Goal: Task Accomplishment & Management: Complete application form

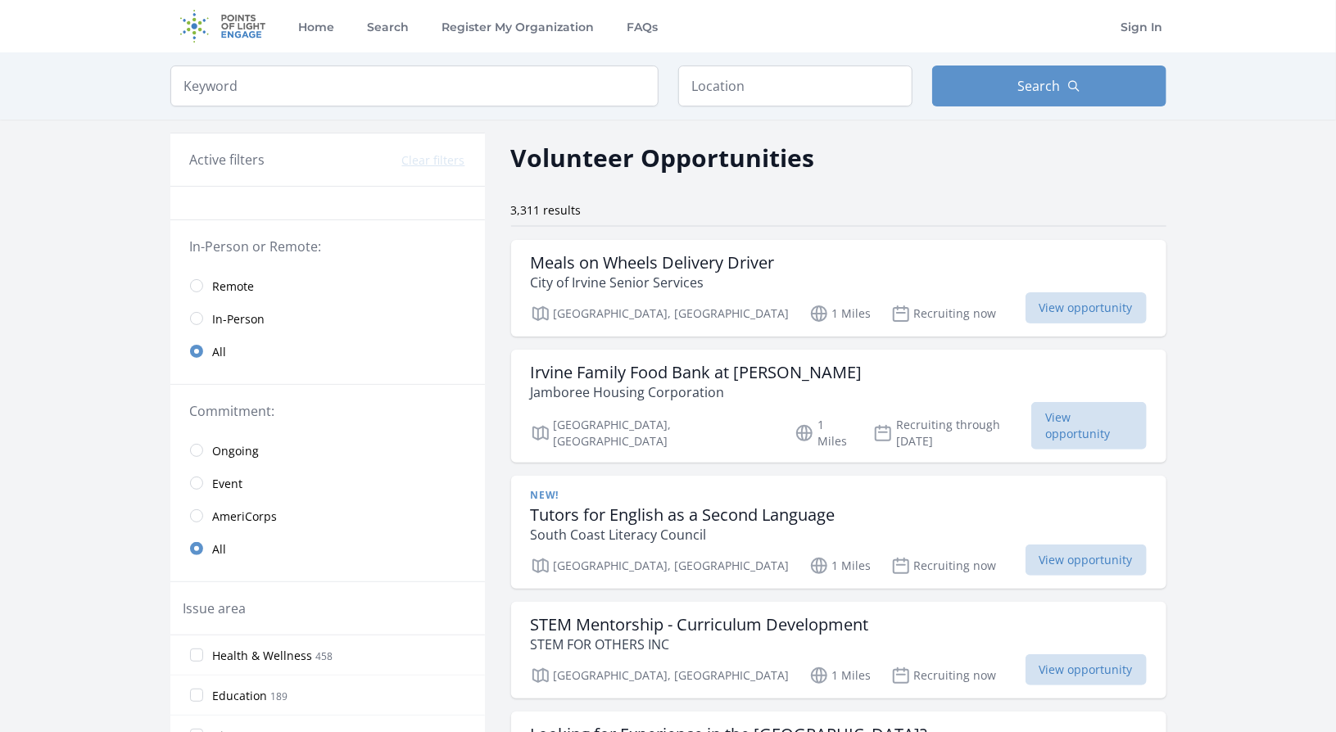
click at [203, 279] on link "Remote" at bounding box center [327, 285] width 315 height 33
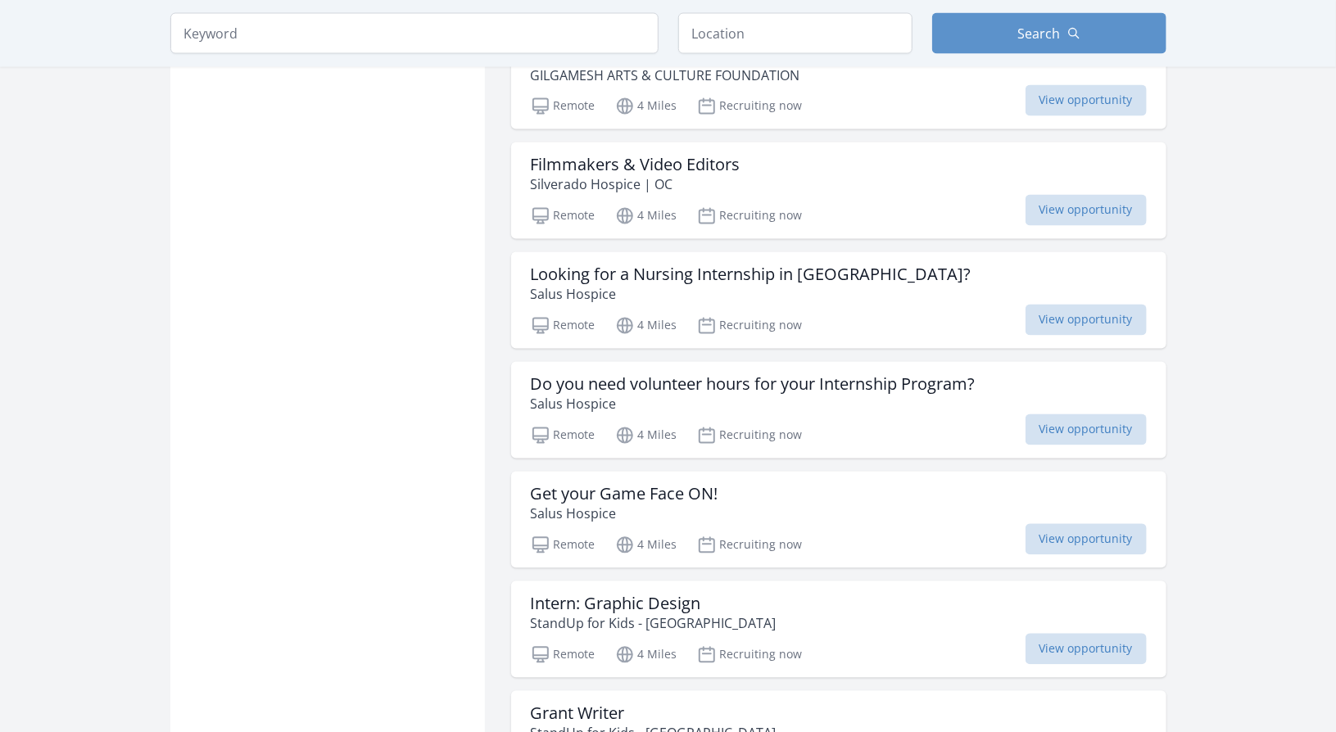
scroll to position [1467, 0]
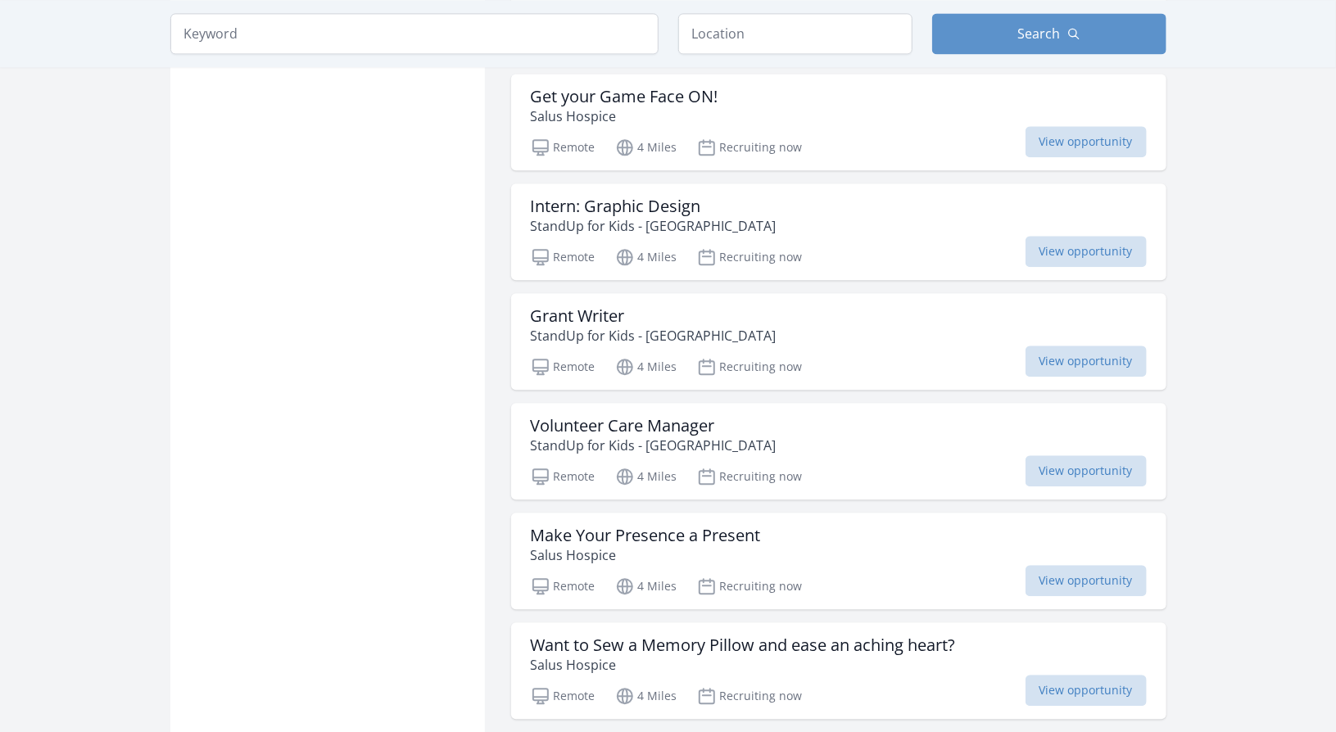
scroll to position [1862, 0]
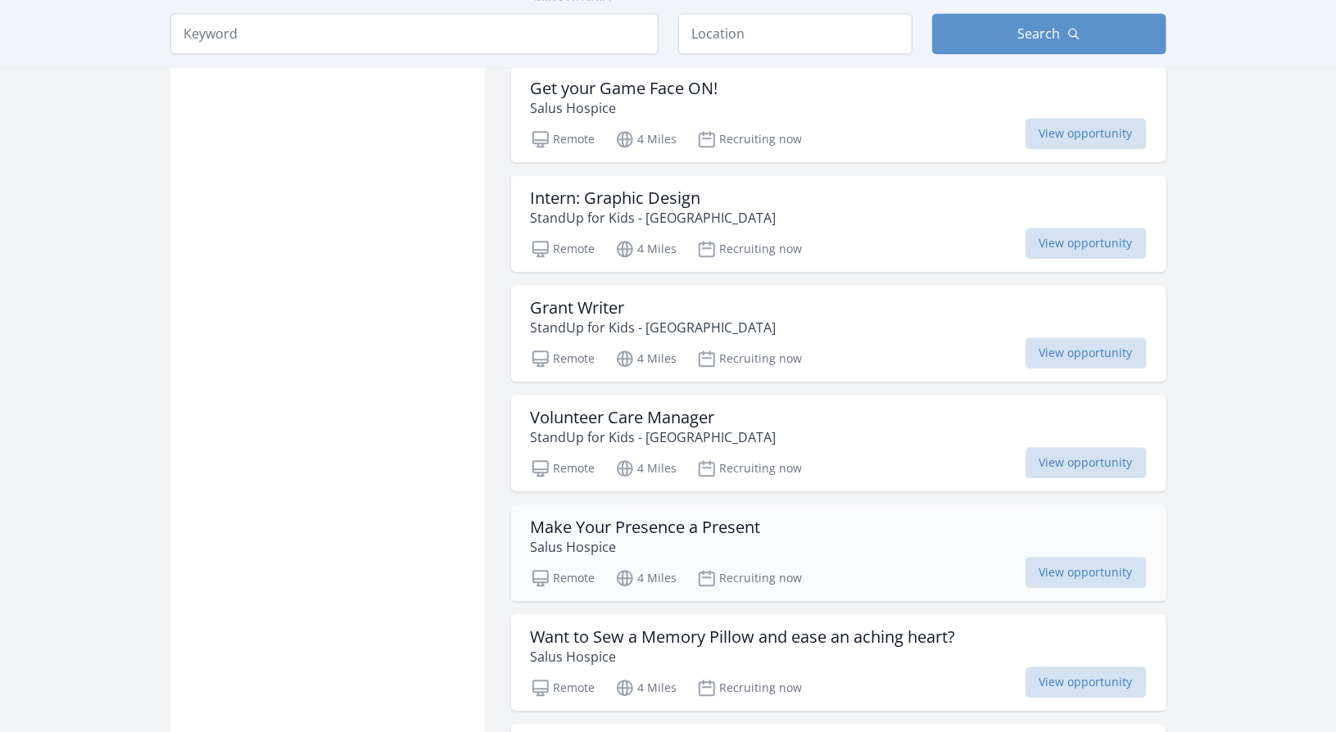
click at [690, 518] on h3 "Make Your Presence a Present" at bounding box center [646, 528] width 230 height 20
click at [608, 627] on h3 "Want to Sew a Memory Pillow and ease an aching heart?" at bounding box center [743, 637] width 425 height 20
